Goal: Find specific page/section: Find specific page/section

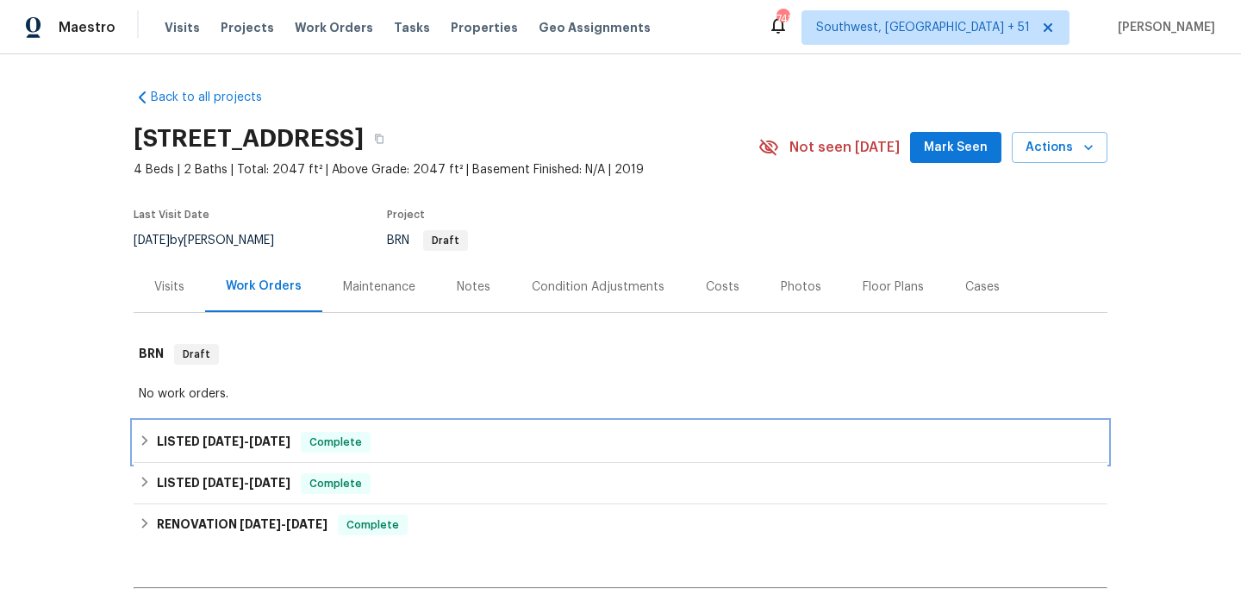
click at [414, 444] on div "LISTED [DATE] - [DATE] Complete" at bounding box center [620, 442] width 963 height 21
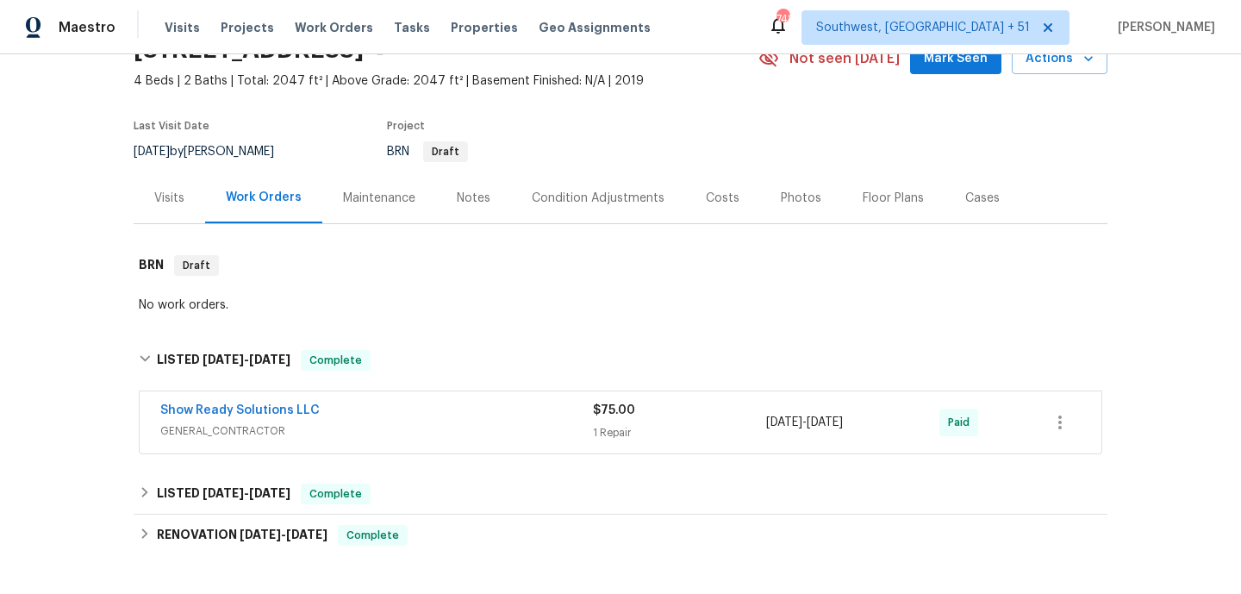
click at [432, 426] on span "GENERAL_CONTRACTOR" at bounding box center [376, 430] width 433 height 17
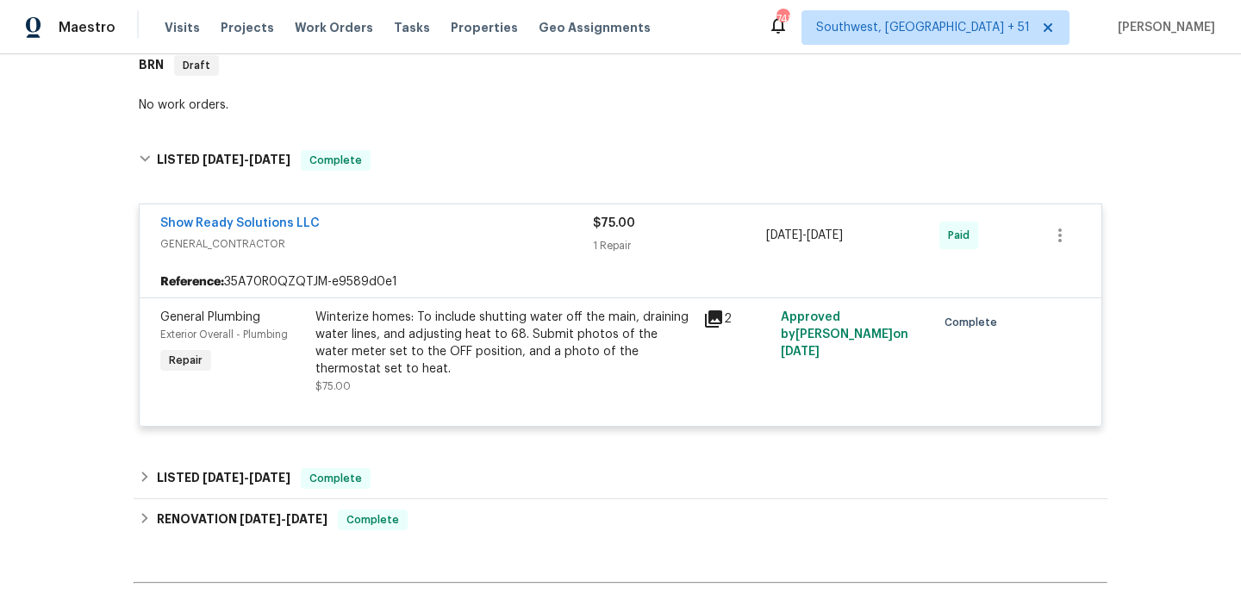
scroll to position [306, 0]
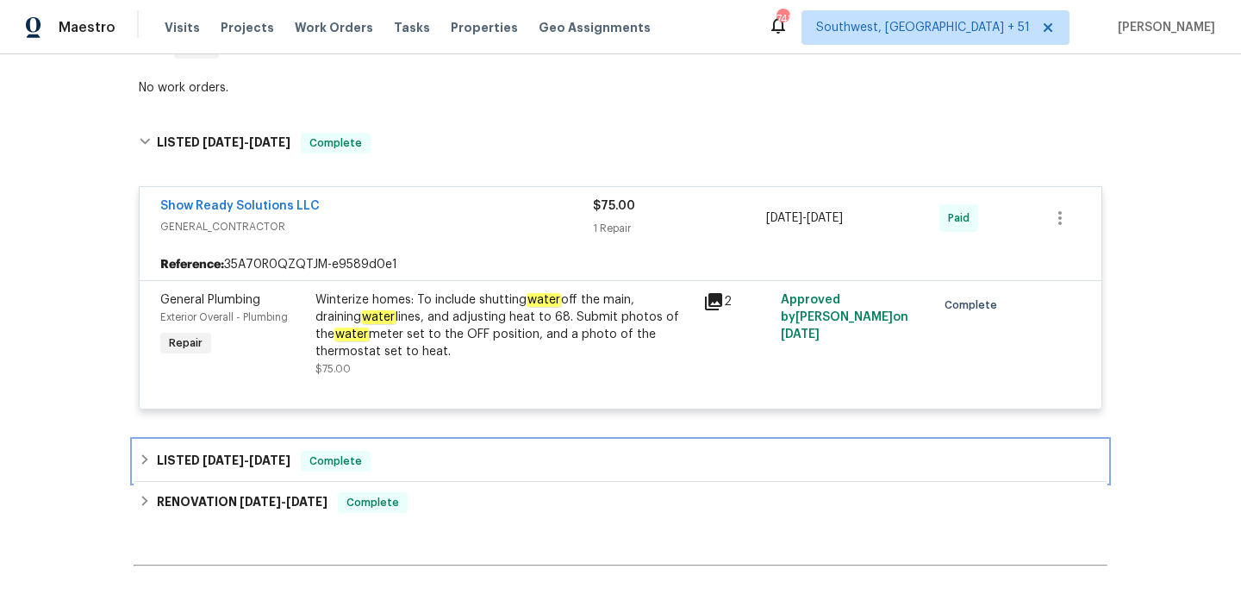
click at [428, 470] on div "LISTED 1/8/25 - 1/9/25 Complete" at bounding box center [620, 461] width 963 height 21
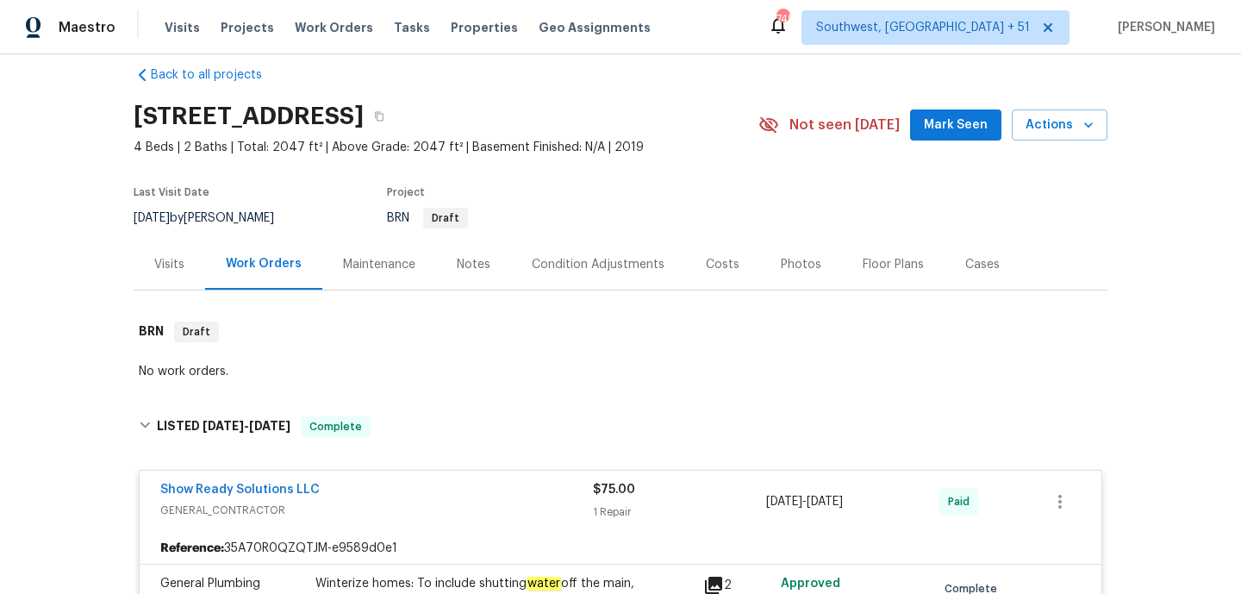
scroll to position [0, 0]
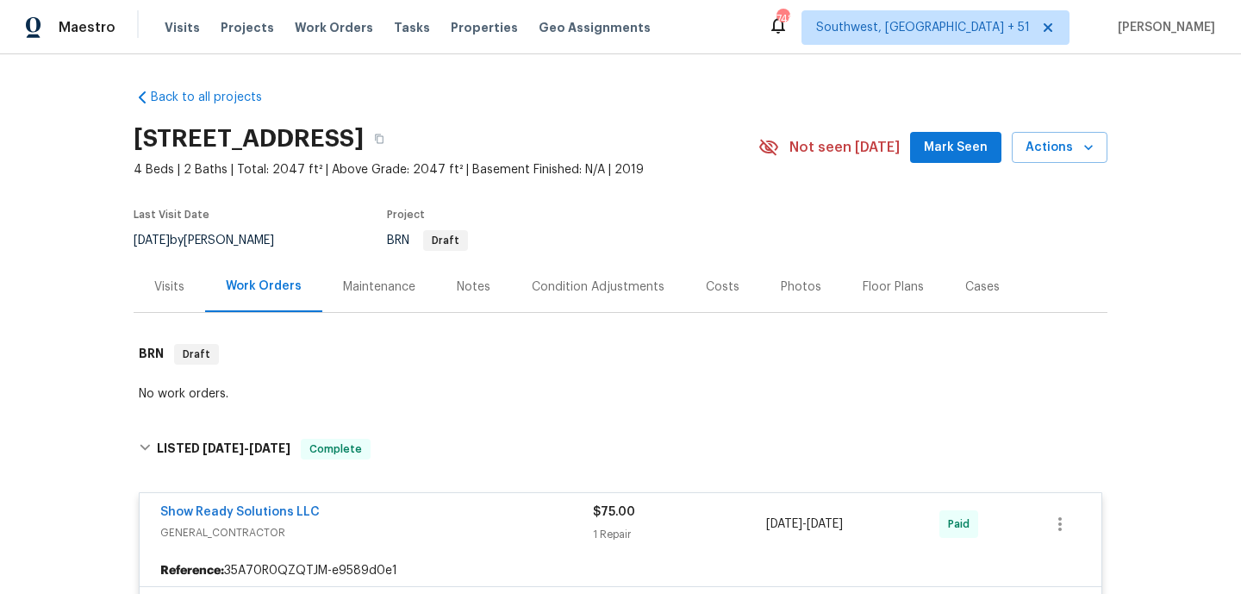
click at [162, 302] on div "Visits" at bounding box center [170, 286] width 72 height 51
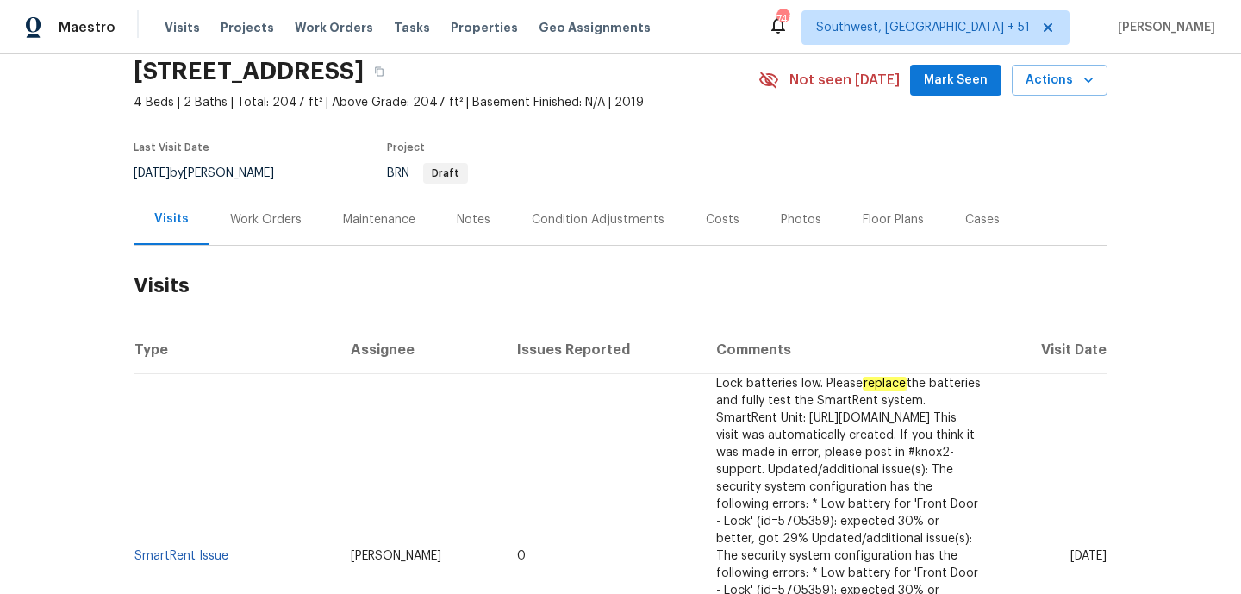
scroll to position [72, 0]
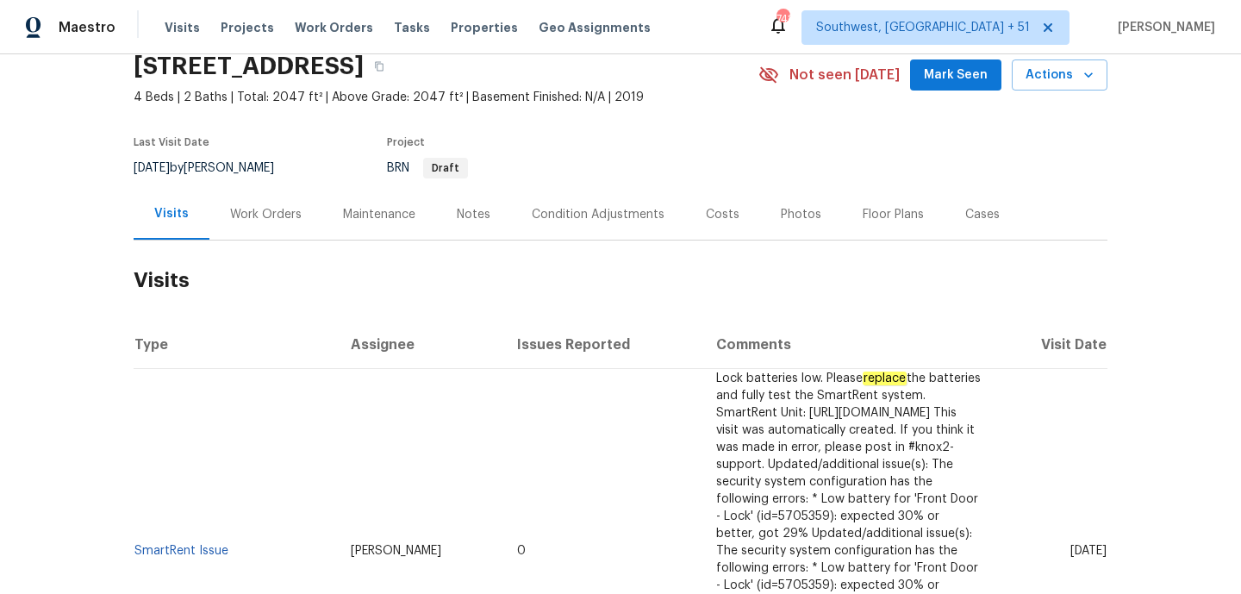
click at [450, 209] on div "Notes" at bounding box center [473, 214] width 75 height 51
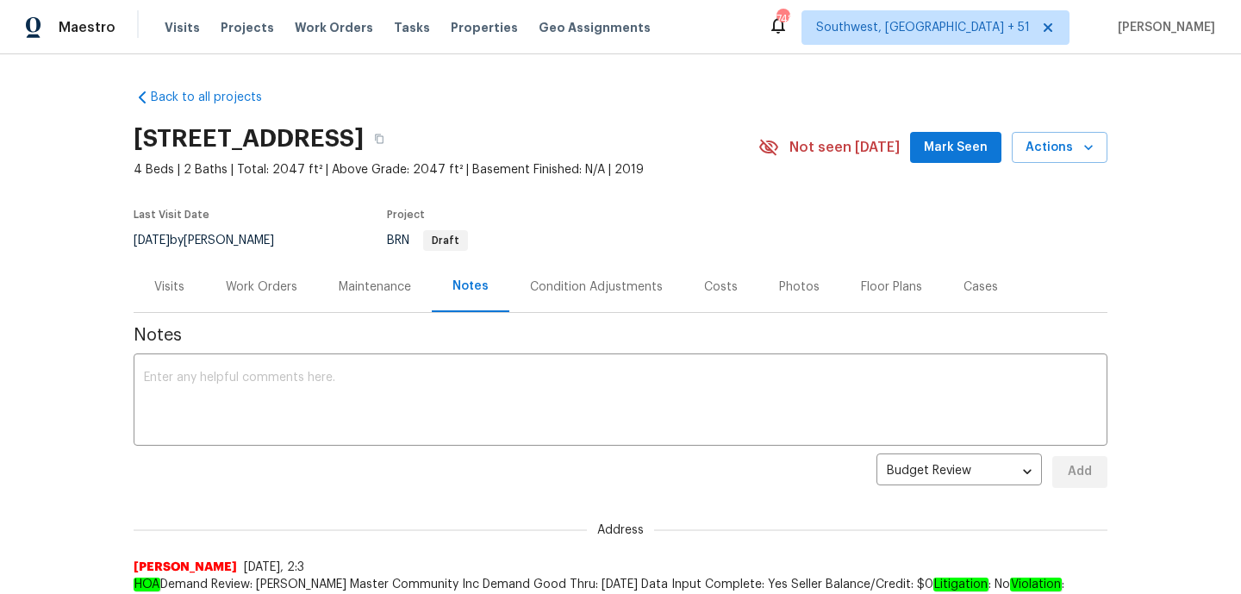
click at [272, 304] on div "Work Orders" at bounding box center [261, 286] width 113 height 51
